Goal: Transaction & Acquisition: Purchase product/service

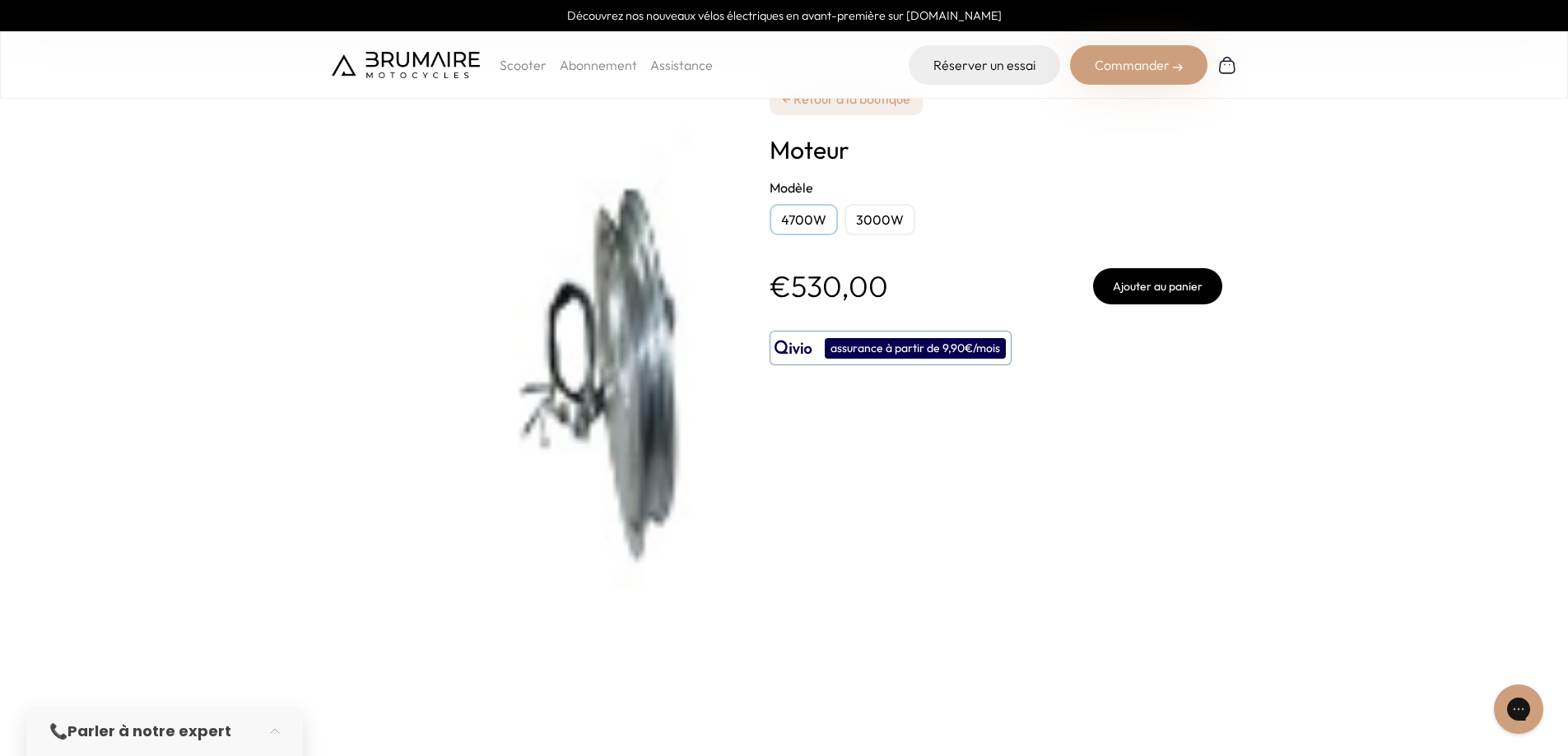
click at [881, 223] on div "3000W" at bounding box center [880, 219] width 71 height 31
click at [872, 214] on div "3000W" at bounding box center [880, 219] width 71 height 31
